Goal: Task Accomplishment & Management: Use online tool/utility

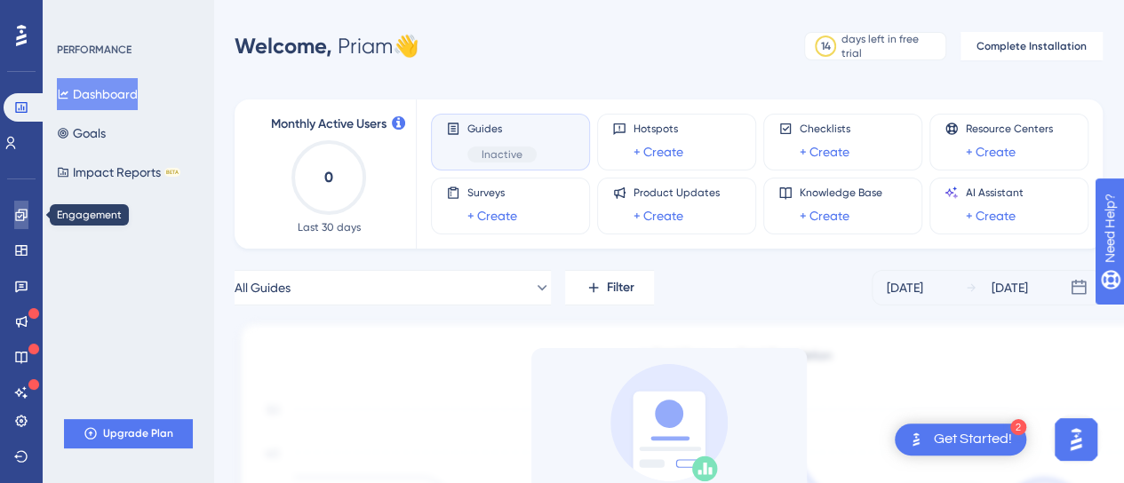
click at [16, 219] on icon at bounding box center [21, 215] width 12 height 12
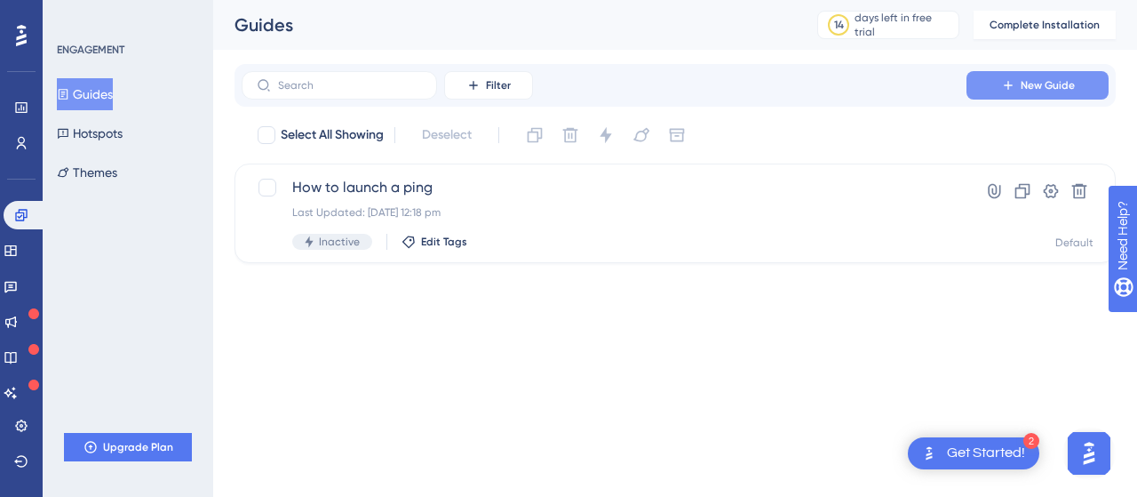
click at [994, 84] on button "New Guide" at bounding box center [1037, 85] width 142 height 28
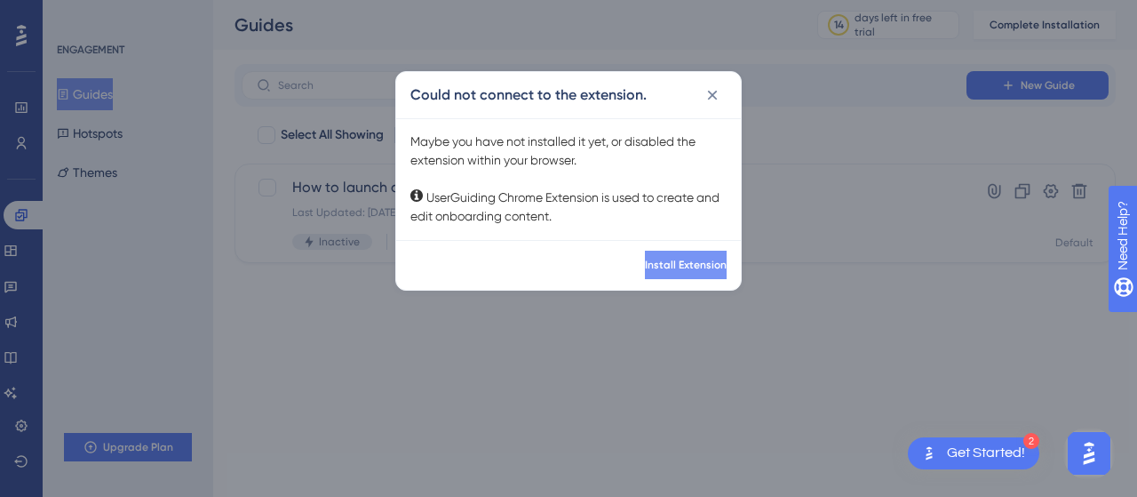
click at [645, 262] on span "Install Extension" at bounding box center [686, 265] width 82 height 14
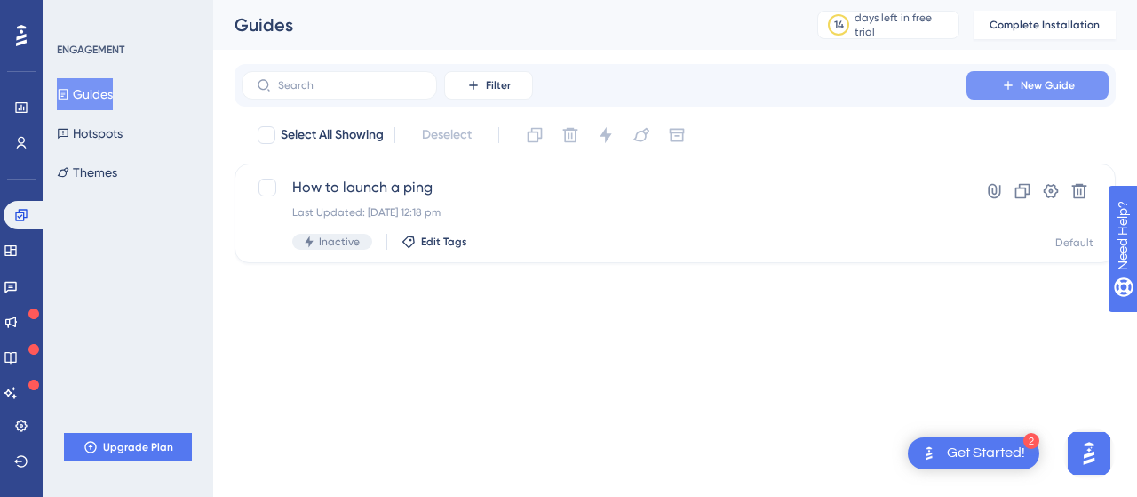
click at [1042, 95] on button "New Guide" at bounding box center [1037, 85] width 142 height 28
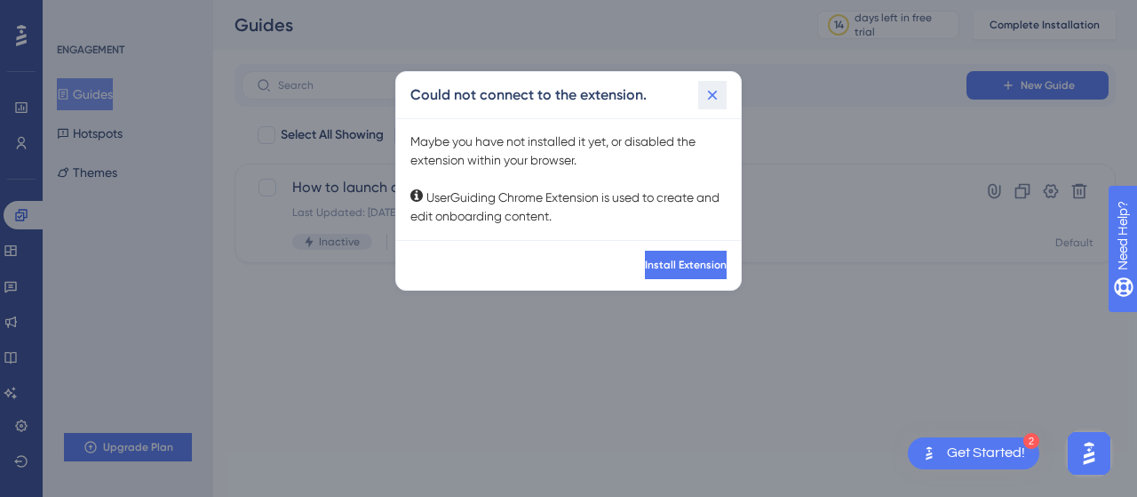
click at [705, 97] on icon at bounding box center [712, 95] width 18 height 18
